Goal: Task Accomplishment & Management: Use online tool/utility

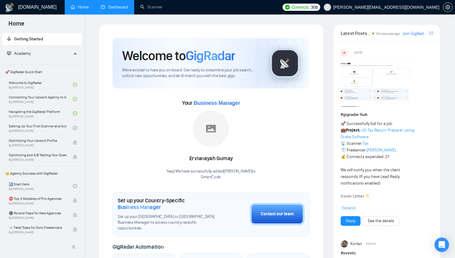
click at [118, 8] on link "Dashboard" at bounding box center [114, 7] width 27 height 5
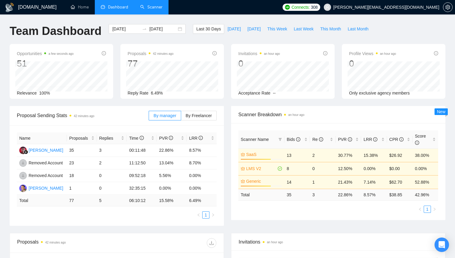
click at [163, 8] on link "Scanner" at bounding box center [151, 7] width 22 height 5
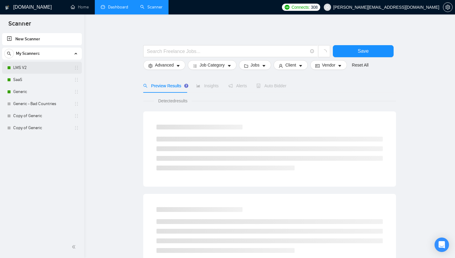
click at [37, 68] on link "LMS V2" at bounding box center [41, 68] width 57 height 12
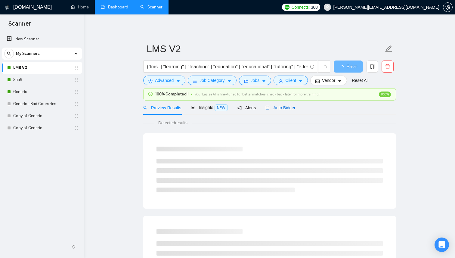
click at [290, 110] on div "Auto Bidder" at bounding box center [280, 107] width 30 height 7
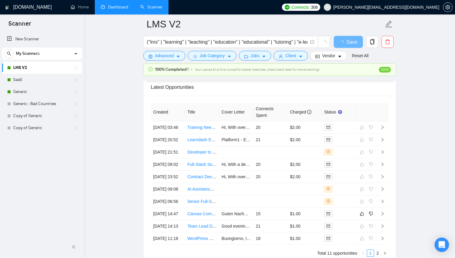
scroll to position [1474, 0]
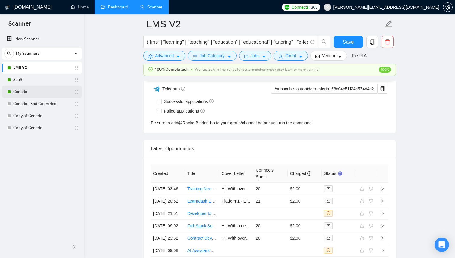
click at [32, 89] on link "Generic" at bounding box center [41, 92] width 57 height 12
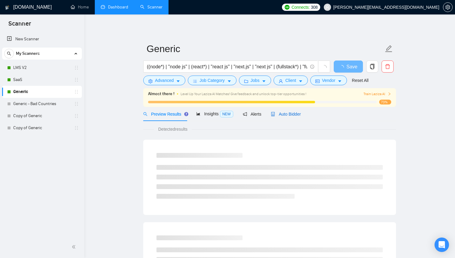
click at [290, 115] on span "Auto Bidder" at bounding box center [286, 114] width 30 height 5
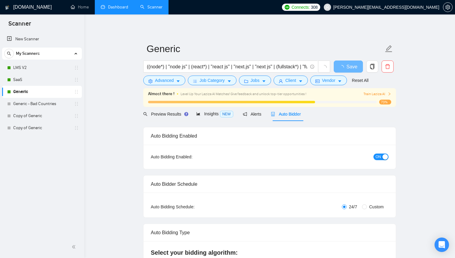
checkbox input "true"
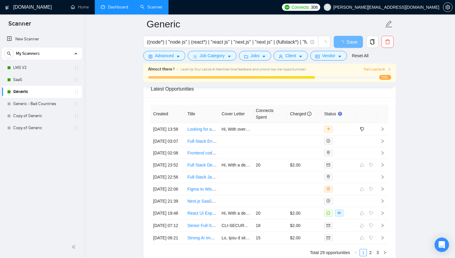
scroll to position [1483, 0]
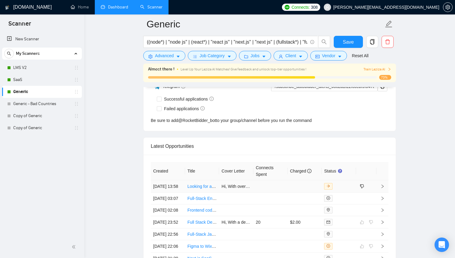
click at [300, 189] on td at bounding box center [305, 186] width 34 height 12
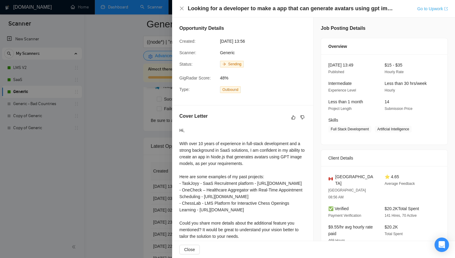
click at [427, 9] on link "Go to Upwork" at bounding box center [432, 8] width 31 height 5
